Goal: Use online tool/utility: Use online tool/utility

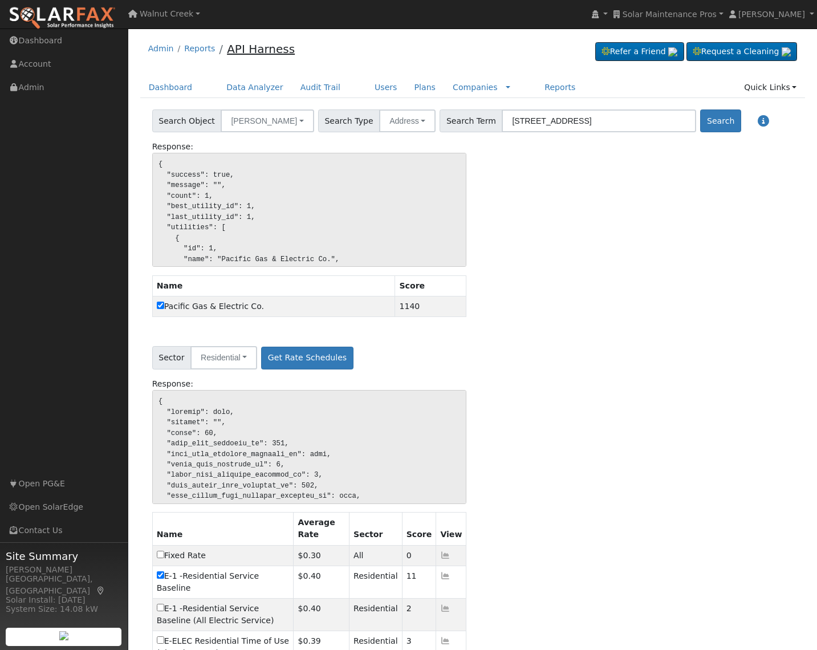
click at [270, 54] on link "API Harness" at bounding box center [261, 49] width 68 height 14
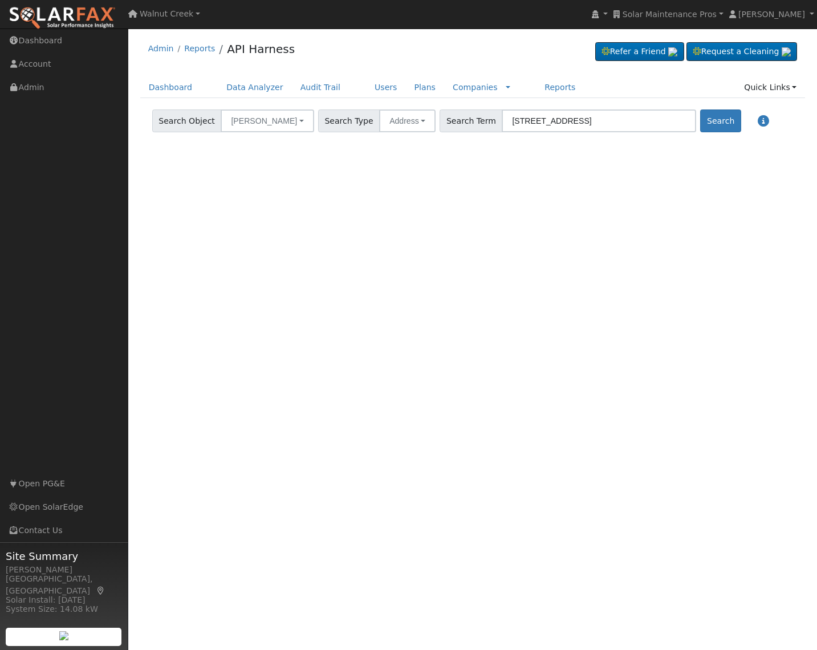
click at [687, 135] on div "Search Object Bill Savings Accounts Utilities Rate Schedules Load Profile Batte…" at bounding box center [472, 124] width 677 height 31
click at [700, 124] on button "Search" at bounding box center [720, 120] width 40 height 23
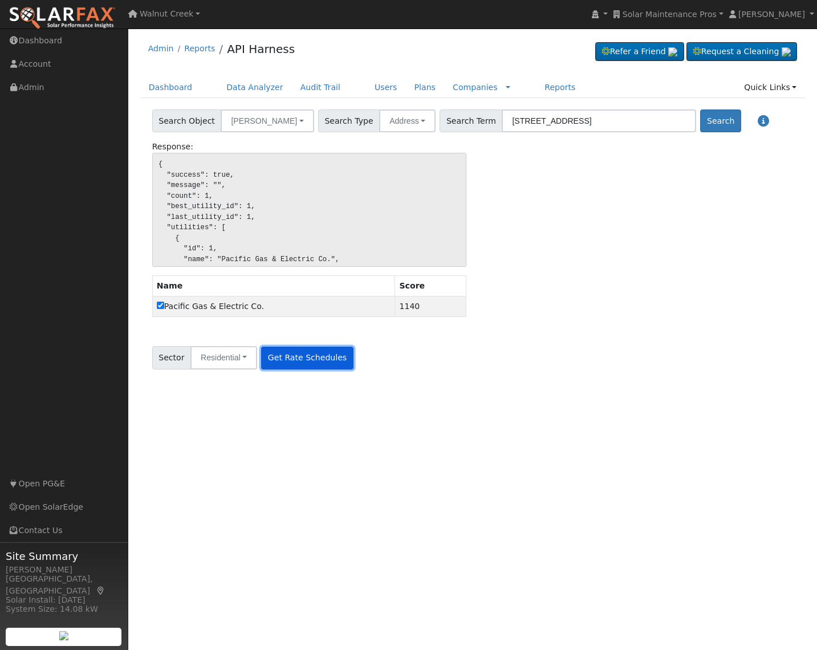
click at [300, 361] on button "Get Rate Schedules" at bounding box center [307, 358] width 92 height 23
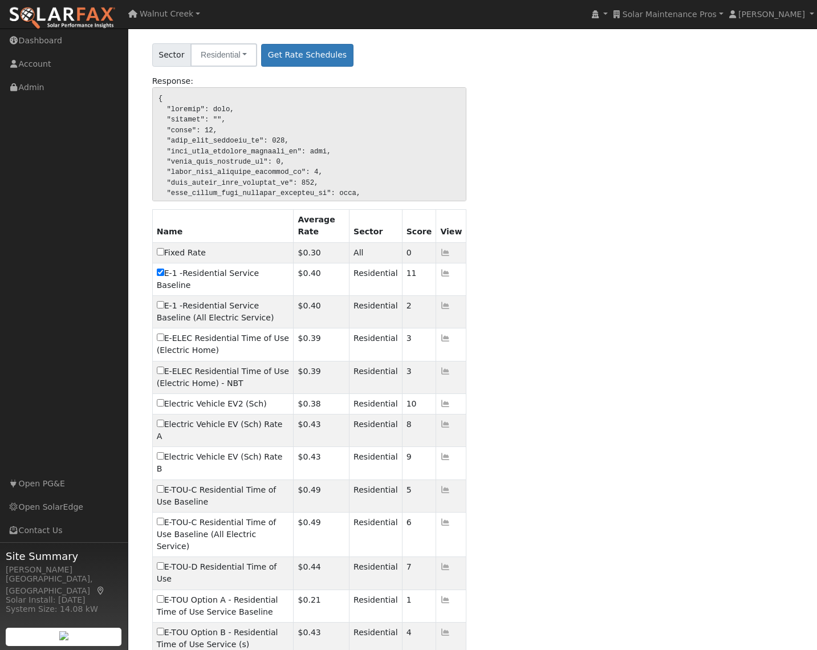
scroll to position [314, 0]
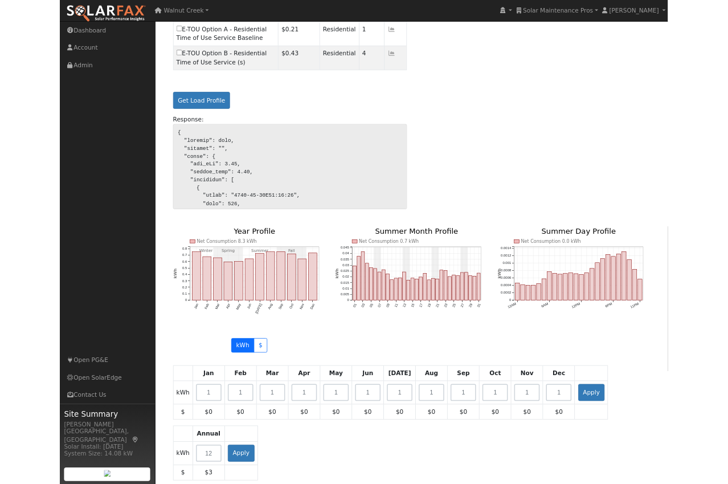
scroll to position [864, 0]
